Goal: Check status: Check status

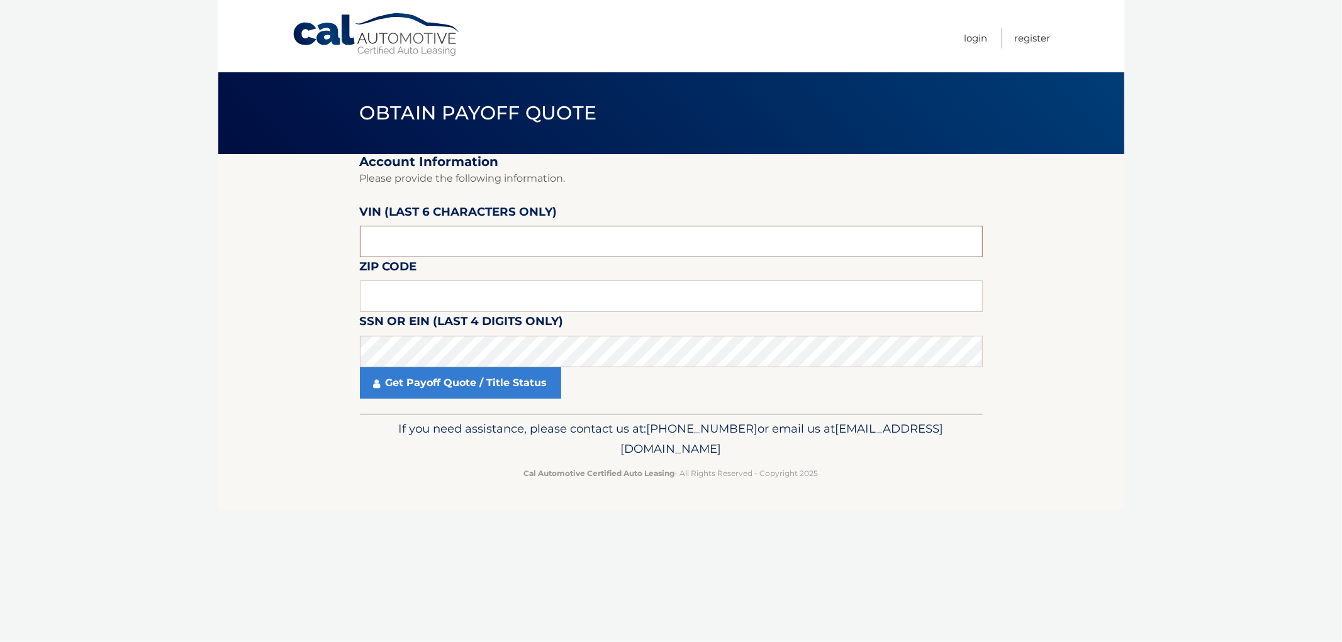
drag, startPoint x: 423, startPoint y: 253, endPoint x: 426, endPoint y: 247, distance: 6.8
click at [425, 253] on input "text" at bounding box center [671, 241] width 623 height 31
paste input "215953"
type input "215953"
type input "07866"
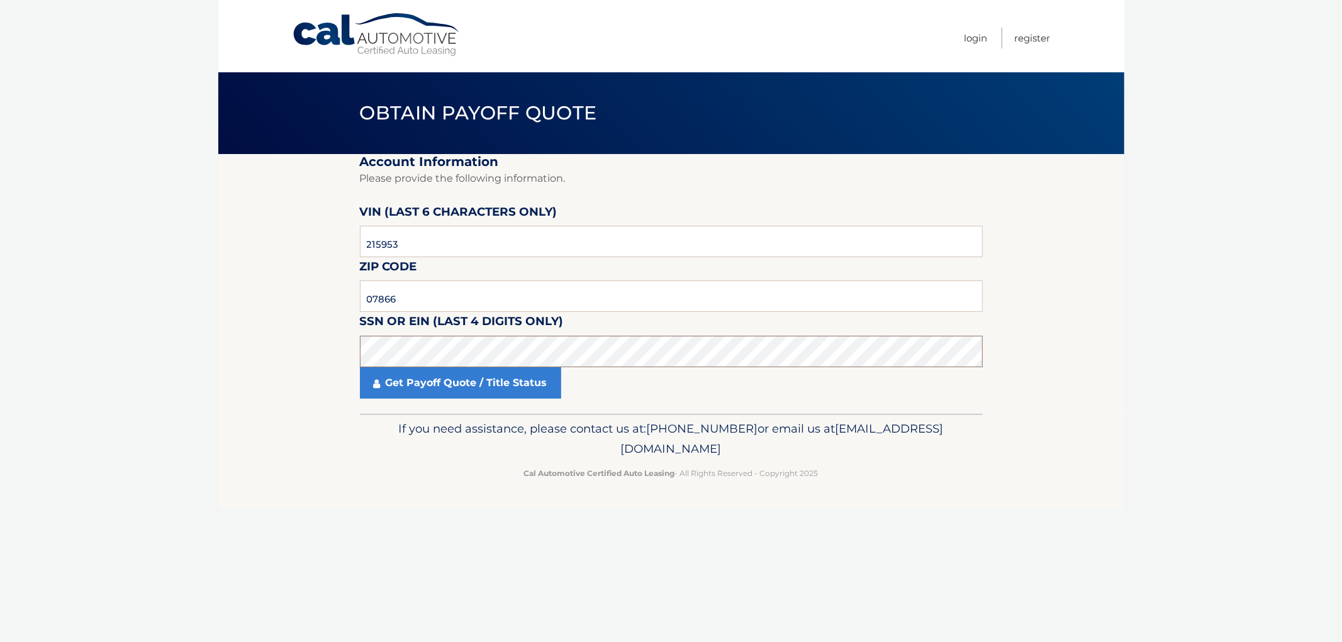
click button "For Originating Dealer" at bounding box center [0, 0] width 0 height 0
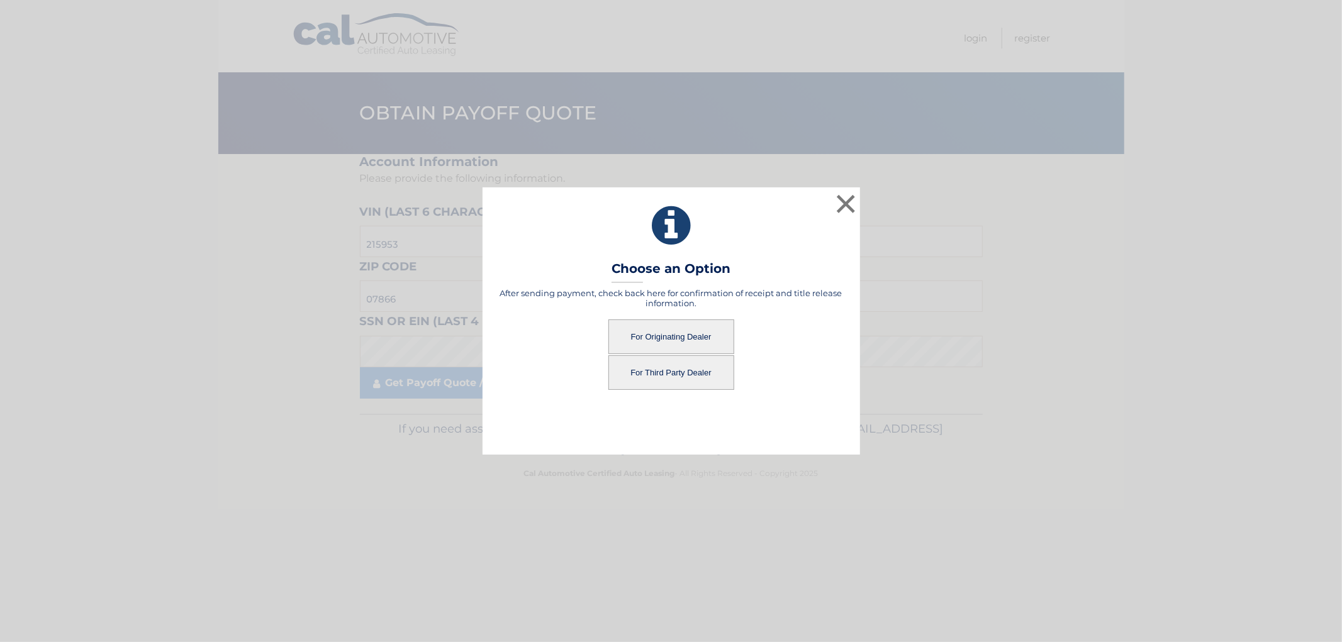
click at [658, 335] on button "For Originating Dealer" at bounding box center [671, 337] width 126 height 35
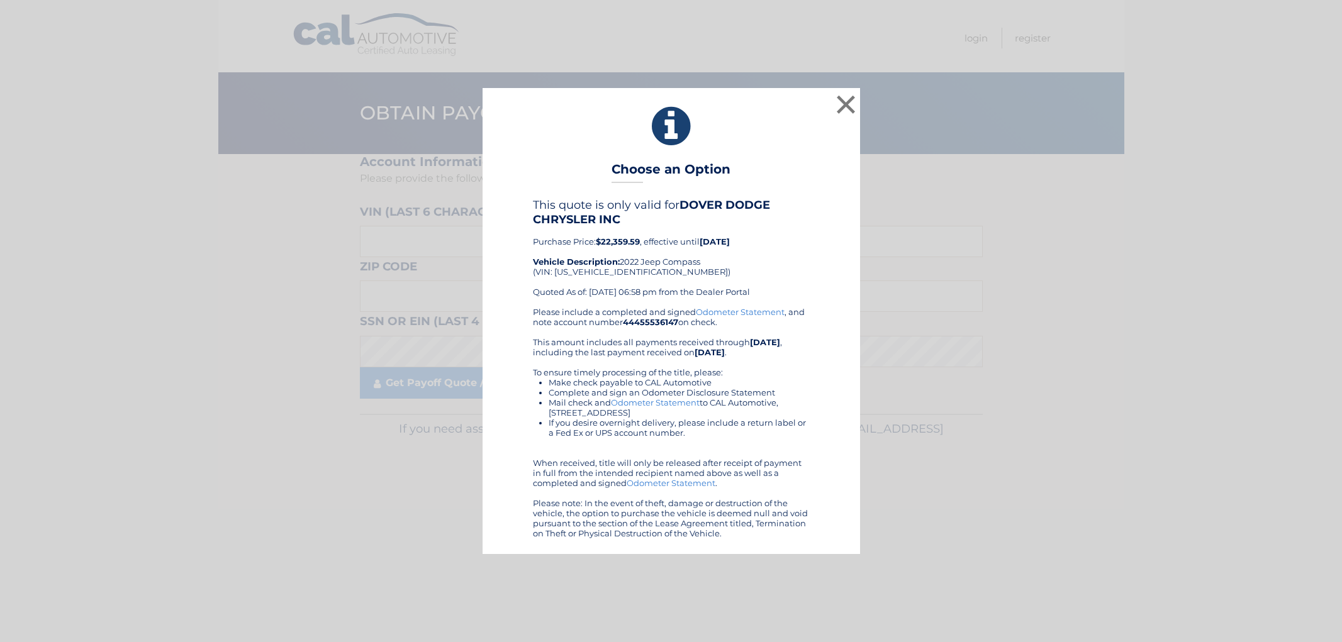
click at [657, 335] on div "Please include a completed and signed Odometer Statement , and note account num…" at bounding box center [671, 423] width 277 height 232
click at [851, 109] on button "×" at bounding box center [846, 104] width 25 height 25
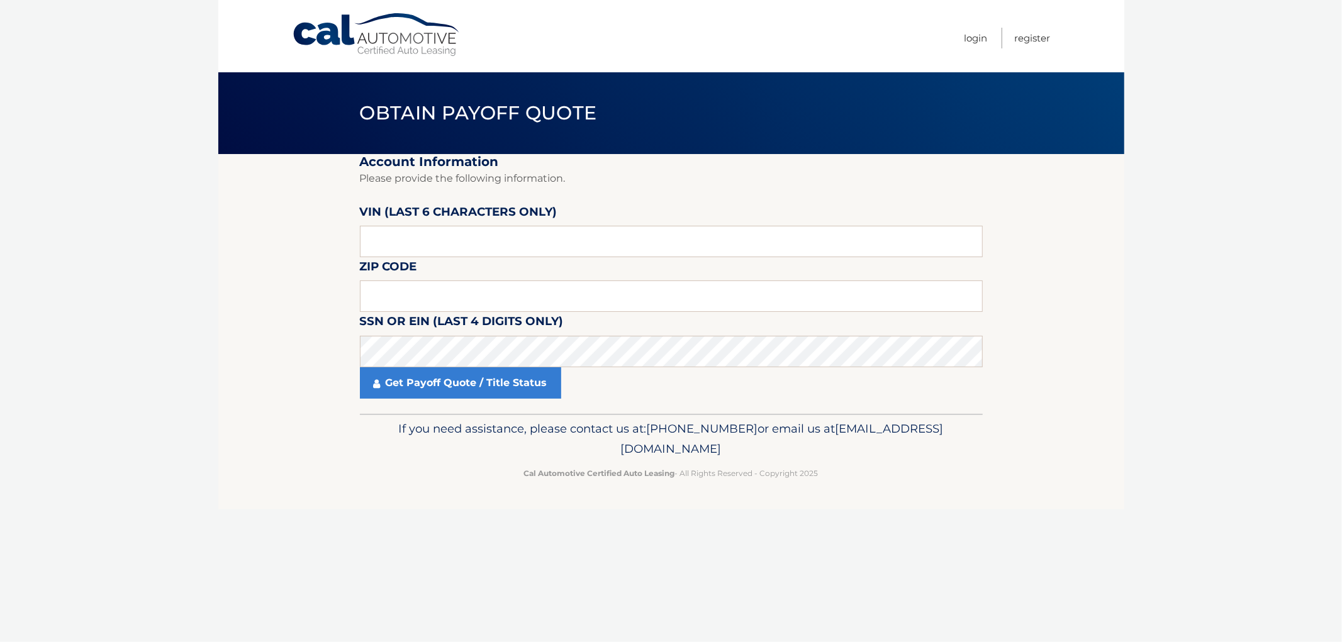
click at [367, 57] on div "Menu Login Register" at bounding box center [671, 36] width 759 height 72
click at [369, 43] on link "Cal Automotive" at bounding box center [377, 35] width 170 height 45
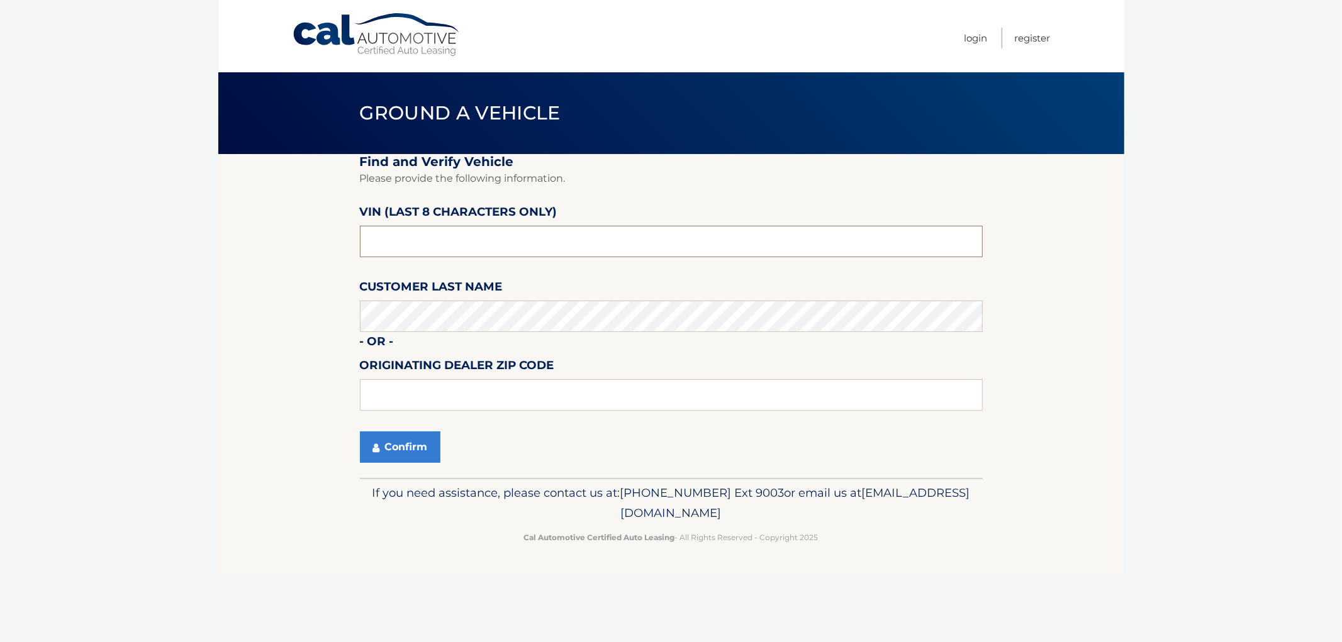
click at [443, 239] on input "text" at bounding box center [671, 241] width 623 height 31
click at [473, 243] on input "text" at bounding box center [671, 241] width 623 height 31
paste input "NT215953"
type input "NT215953"
click at [383, 462] on button "Confirm" at bounding box center [400, 447] width 81 height 31
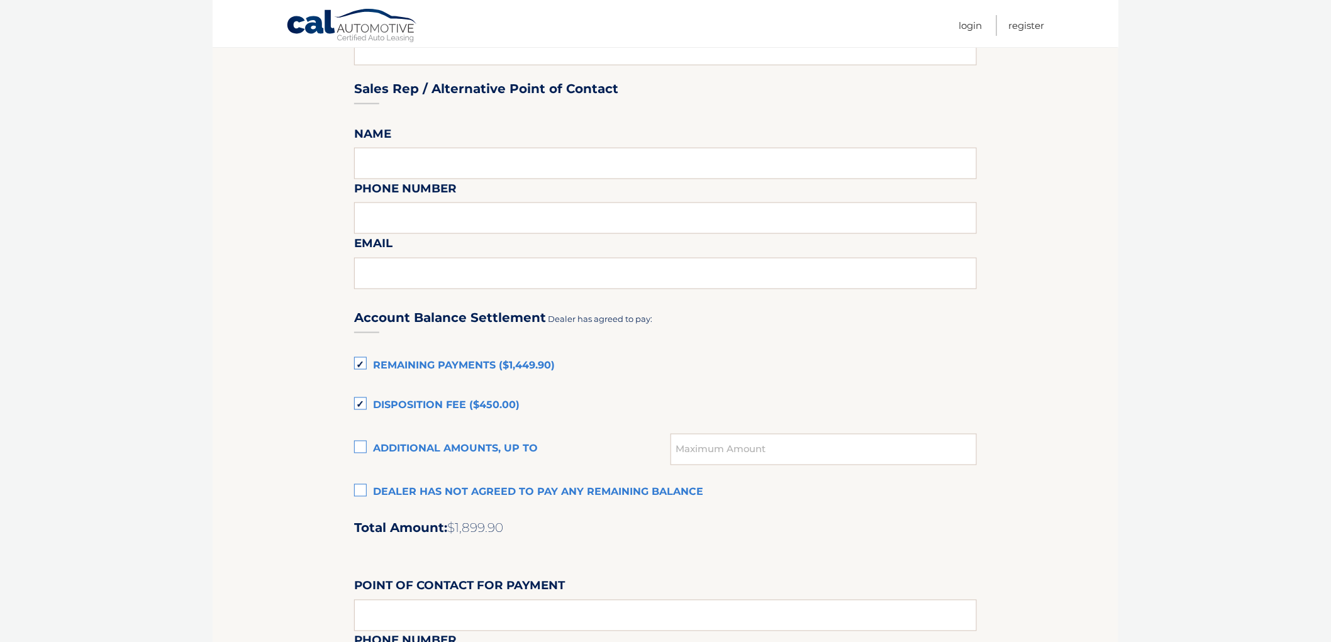
scroll to position [629, 0]
